Goal: Navigation & Orientation: Find specific page/section

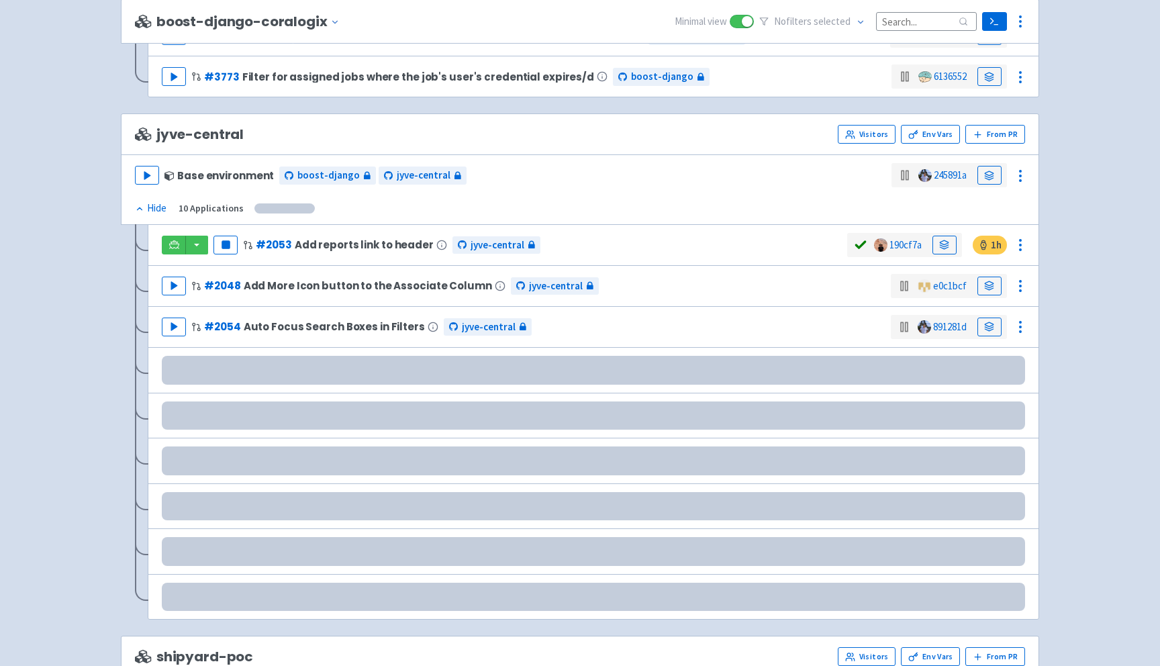
scroll to position [1534, 0]
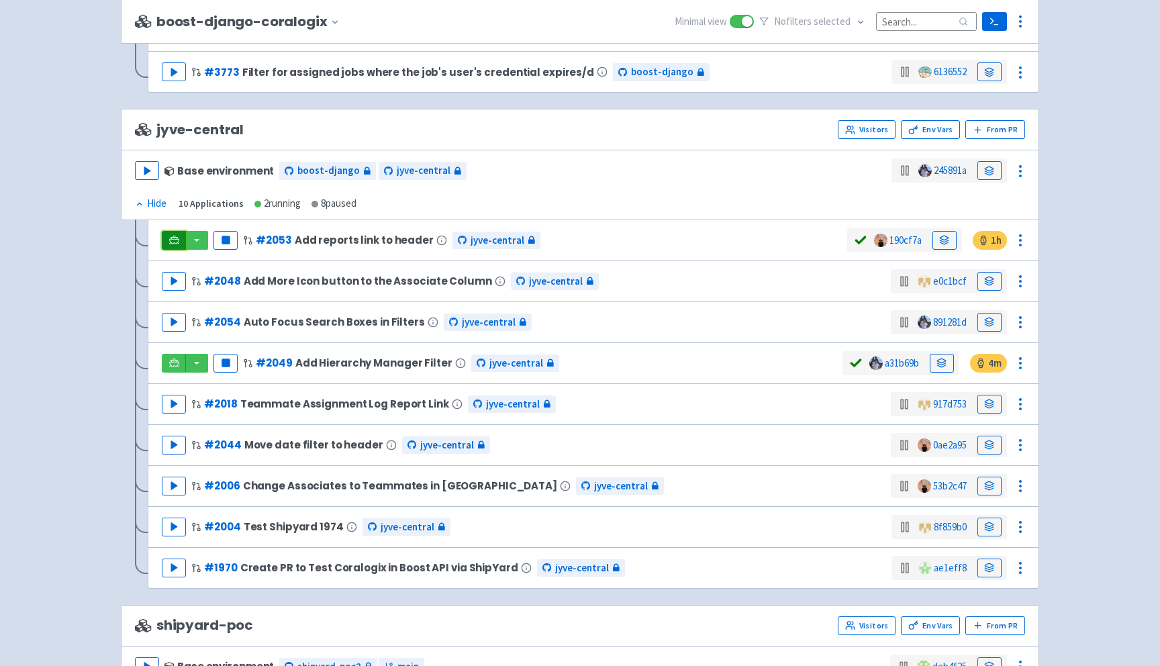
click at [170, 244] on icon at bounding box center [174, 240] width 10 height 10
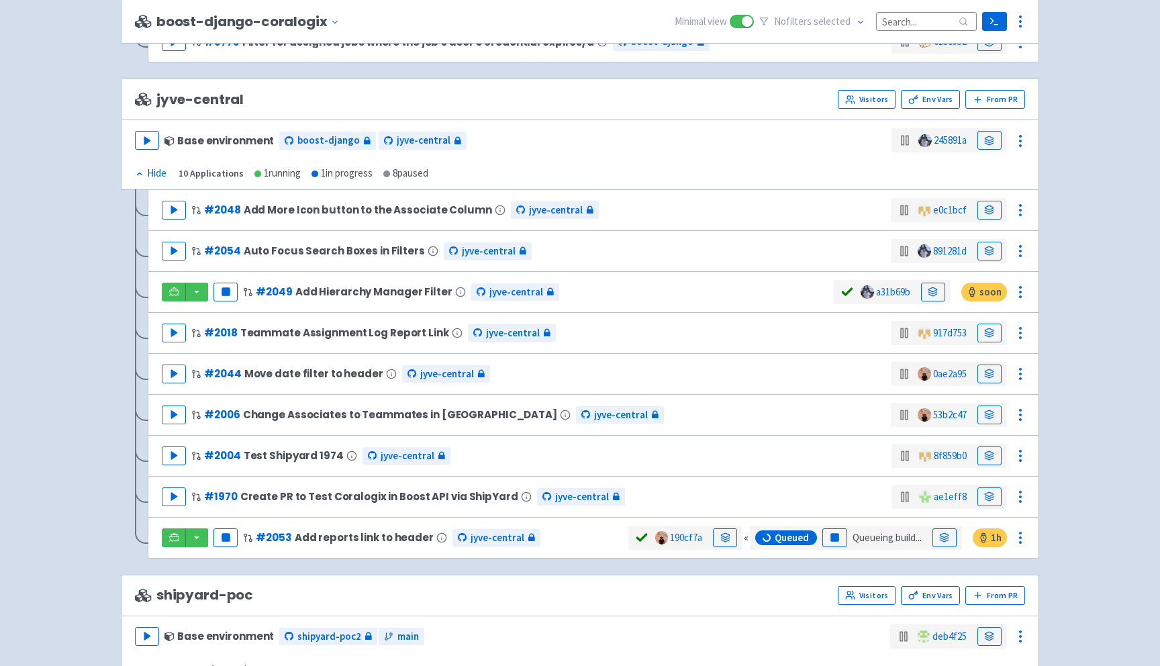
scroll to position [1564, 0]
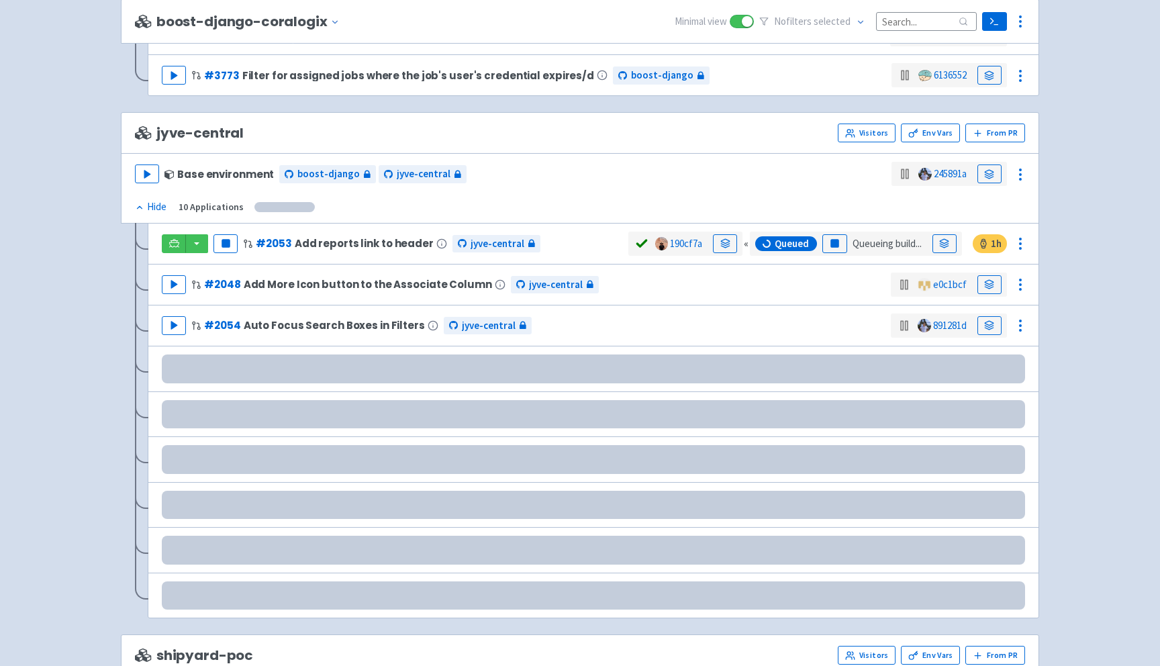
scroll to position [1530, 0]
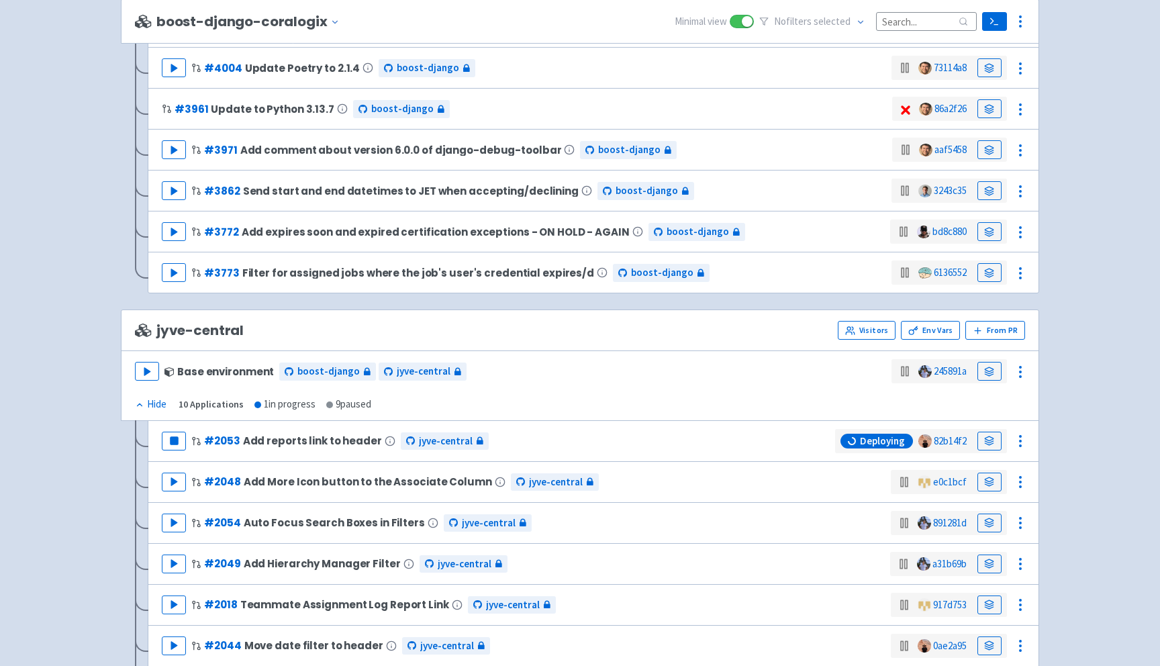
scroll to position [1436, 0]
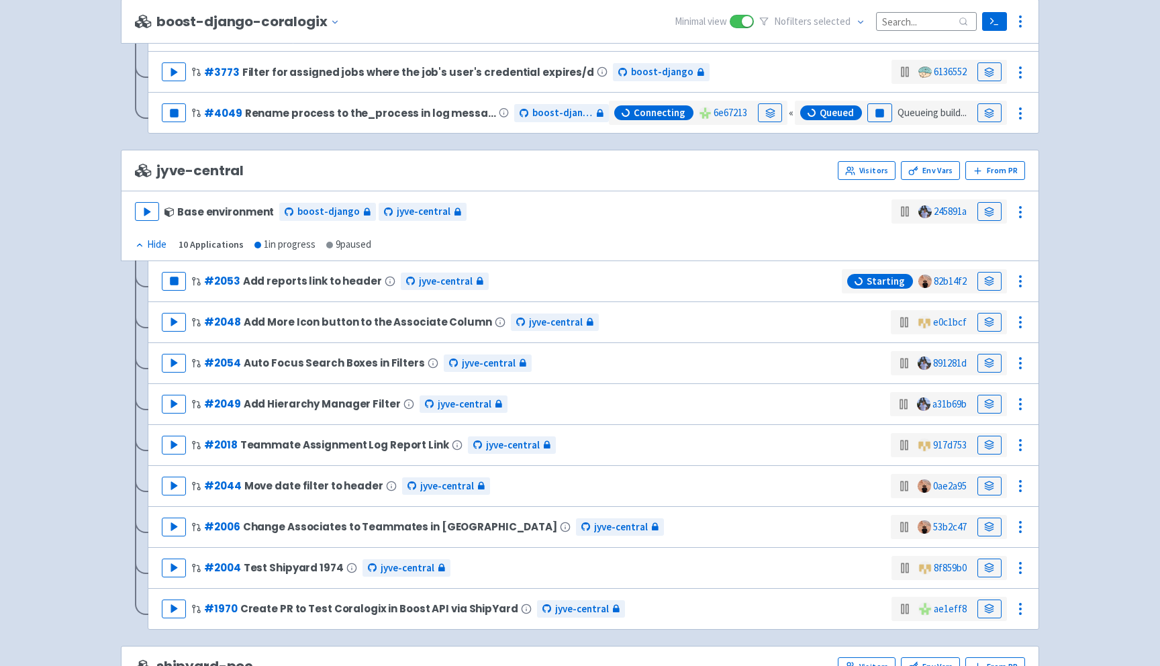
scroll to position [1125, 0]
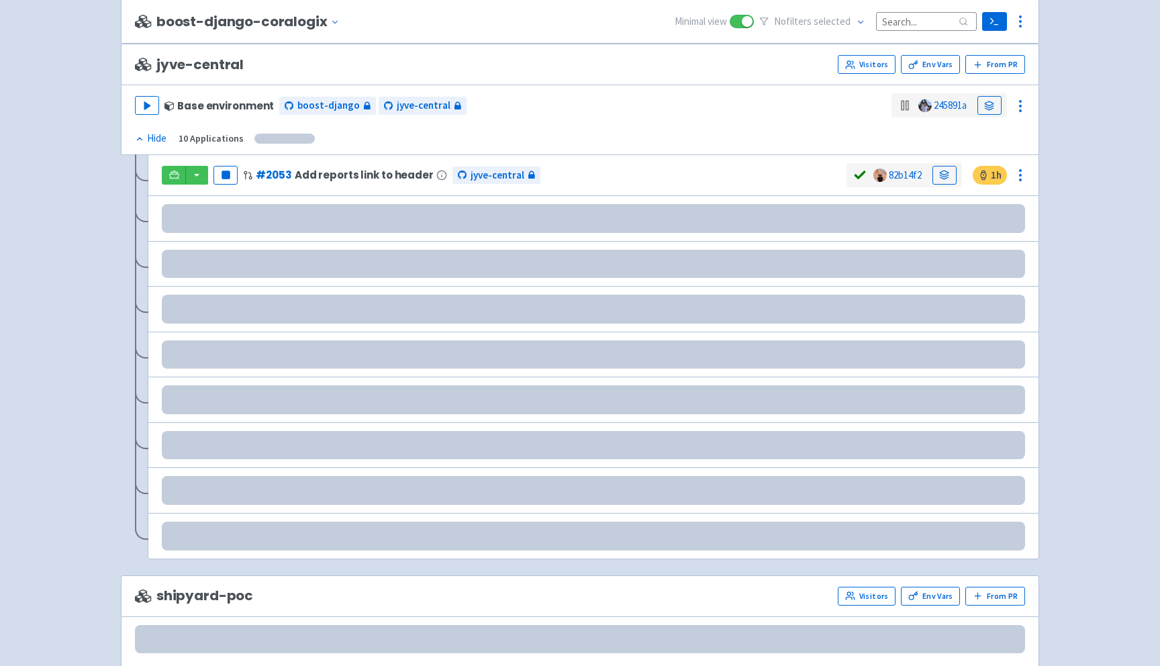
scroll to position [1683, 0]
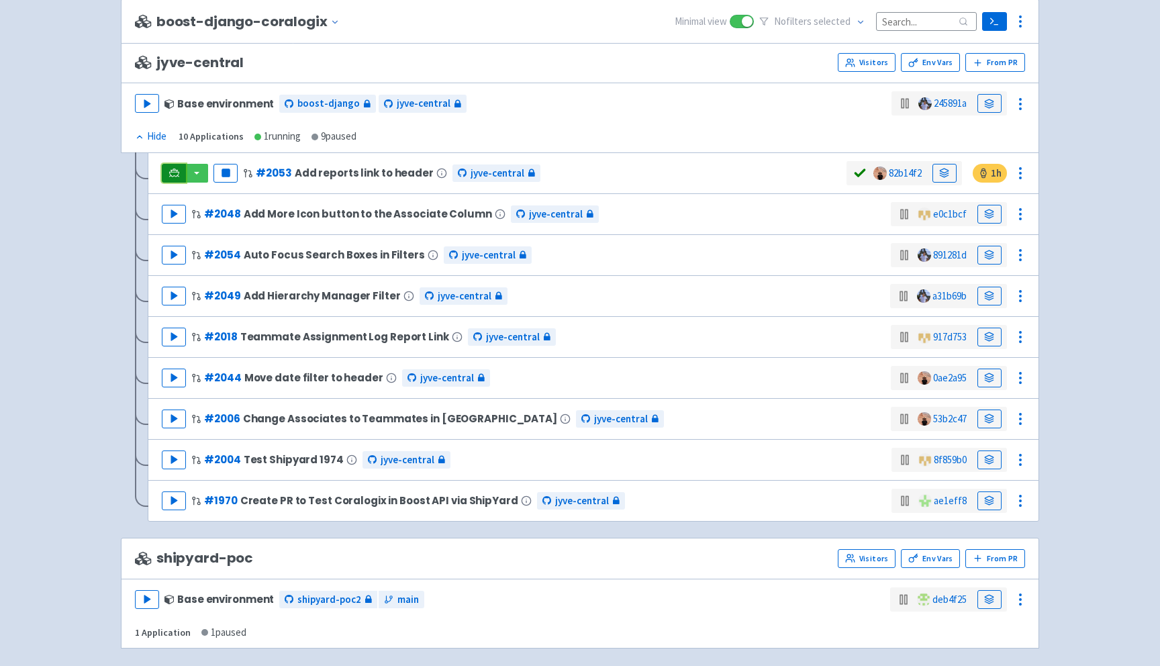
click at [170, 175] on icon at bounding box center [174, 172] width 10 height 7
